Goal: Navigation & Orientation: Go to known website

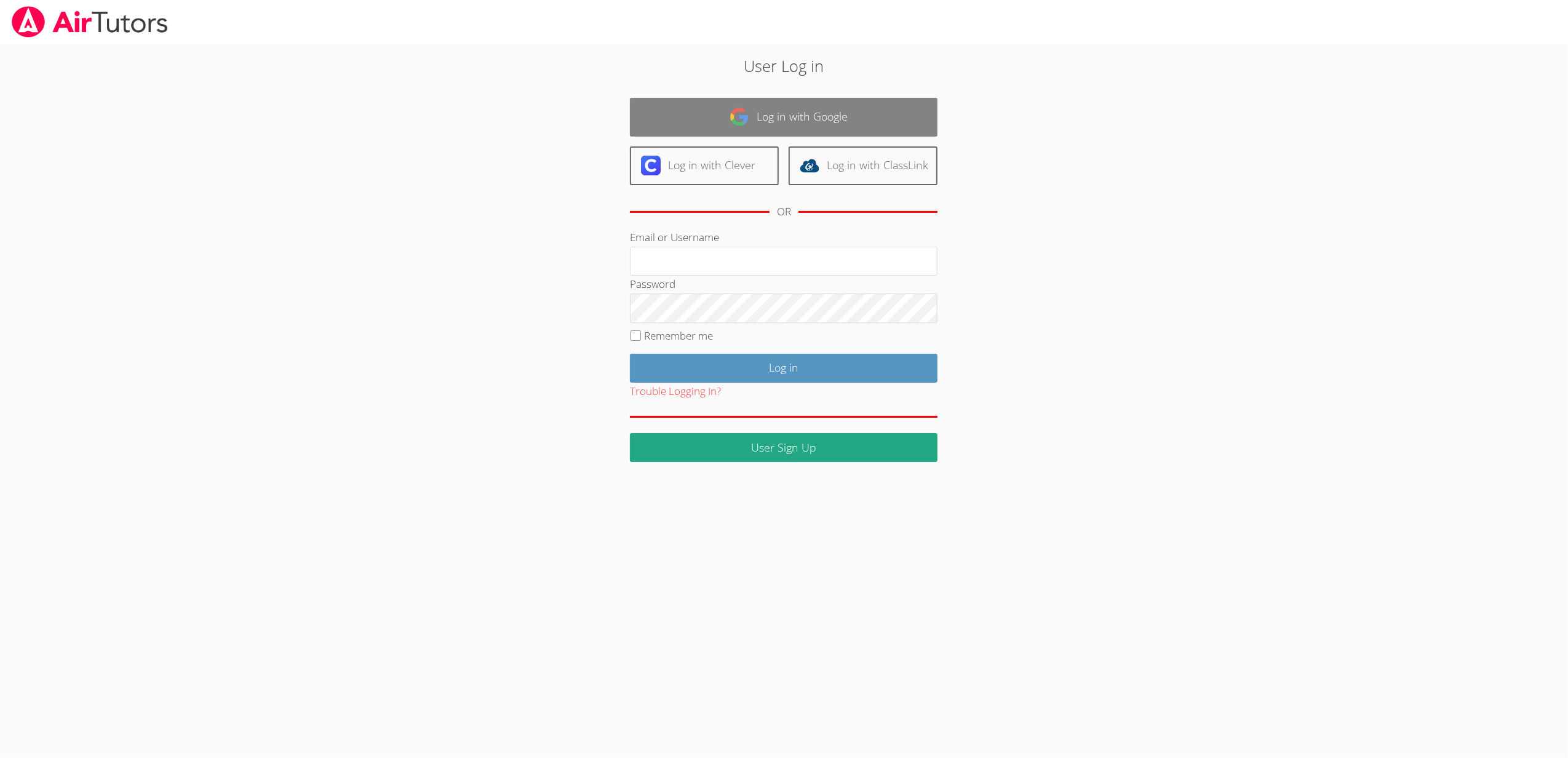
type input "[EMAIL_ADDRESS][DOMAIN_NAME]"
click at [822, 112] on link "Log in with Google" at bounding box center [783, 117] width 307 height 38
